Goal: Answer question/provide support: Answer question/provide support

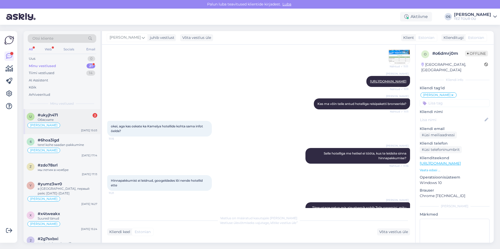
click at [69, 120] on div "Обясните" at bounding box center [68, 120] width 60 height 5
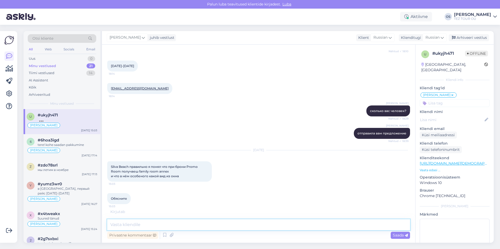
click at [131, 225] on textarea at bounding box center [258, 225] width 303 height 11
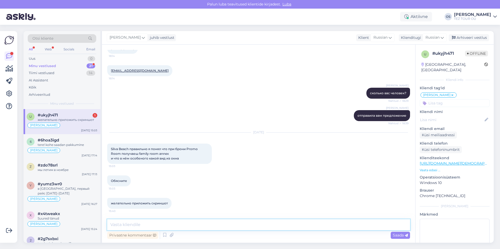
click at [131, 225] on textarea at bounding box center [258, 225] width 303 height 11
type textarea "добрый день"
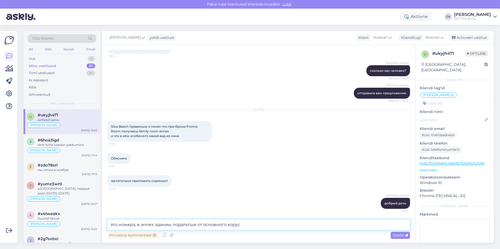
type textarea "это номера, в annex здании, подальтше от основного коруса"
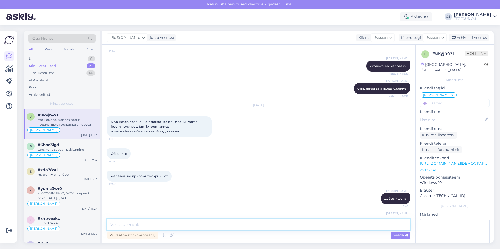
scroll to position [398, 0]
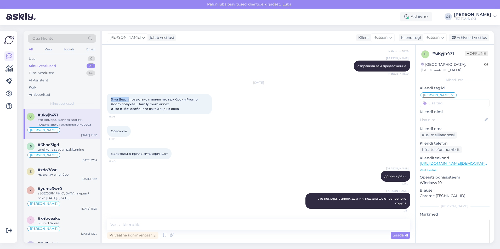
drag, startPoint x: 109, startPoint y: 99, endPoint x: 129, endPoint y: 99, distance: 19.9
click at [129, 99] on div "Silva Beach правильно я понял что при брони Promo Room получаеш family room ann…" at bounding box center [159, 104] width 105 height 20
drag, startPoint x: 129, startPoint y: 99, endPoint x: 126, endPoint y: 99, distance: 3.4
copy span "[GEOGRAPHIC_DATA]"
paste textarea "[URL][DOMAIN_NAME]"
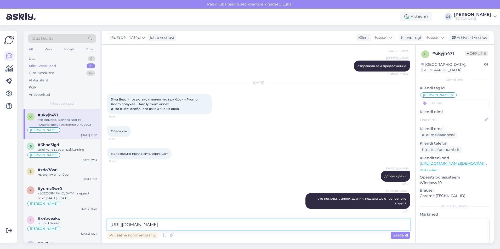
type textarea "[URL][DOMAIN_NAME]"
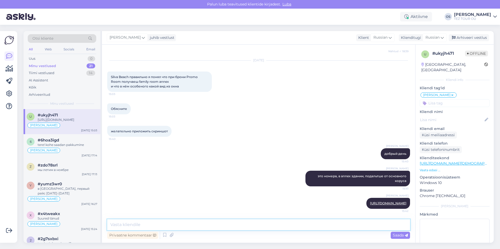
drag, startPoint x: 168, startPoint y: 220, endPoint x: 138, endPoint y: 225, distance: 30.0
click at [138, 225] on textarea at bounding box center [258, 225] width 303 height 11
paste textarea "Частично отремонтированные номера в Пристройке и Семейном корпусе состоят из сп…"
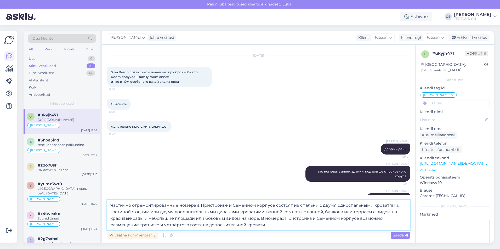
drag, startPoint x: 227, startPoint y: 206, endPoint x: 199, endPoint y: 206, distance: 27.7
click at [199, 206] on textarea "Частично отремонтированные номера в Пристройке и Семейном корпусе состоят из сп…" at bounding box center [258, 215] width 303 height 30
click at [200, 206] on textarea "Частично отремонтированные номера и Семейном корпусе состоят из спальни с двумя…" at bounding box center [258, 215] width 303 height 30
click at [242, 206] on textarea "Частично отремонтированные номера в Семейном корпусе состоят из спальни с двумя…" at bounding box center [258, 215] width 303 height 30
drag, startPoint x: 392, startPoint y: 212, endPoint x: 372, endPoint y: 214, distance: 20.2
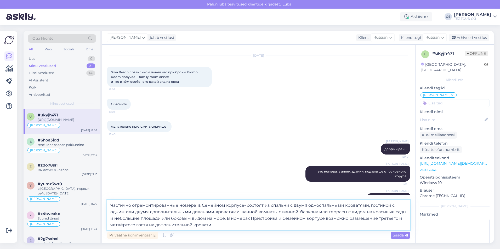
click at [372, 213] on textarea "Частично отремонтированные номера в Семейном корпусе- состоят из спальни с двум…" at bounding box center [258, 215] width 303 height 30
click at [383, 212] on textarea "Частично отремонтированные номера в Семейном корпусе- состоят из спальни с двум…" at bounding box center [258, 215] width 303 height 30
click at [385, 212] on textarea "Частично отремонтированные номера в Семейном корпусе- состоят из спальни с двум…" at bounding box center [258, 215] width 303 height 30
drag, startPoint x: 225, startPoint y: 218, endPoint x: 229, endPoint y: 224, distance: 7.3
click at [229, 224] on textarea "Частично отремонтированные номера в Семейном корпусе- состоят из спальни с двум…" at bounding box center [258, 215] width 303 height 30
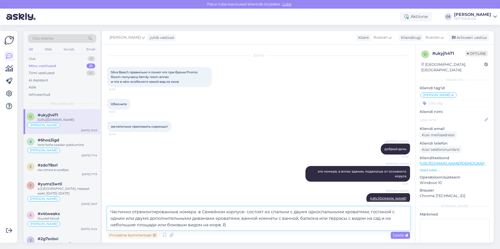
type textarea "Частично отремонтированные номера в Семейном корпусе- состоят из спальни с двум…"
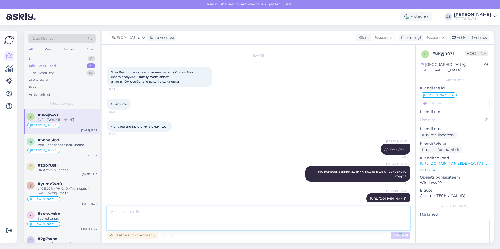
scroll to position [466, 0]
